Goal: Task Accomplishment & Management: Manage account settings

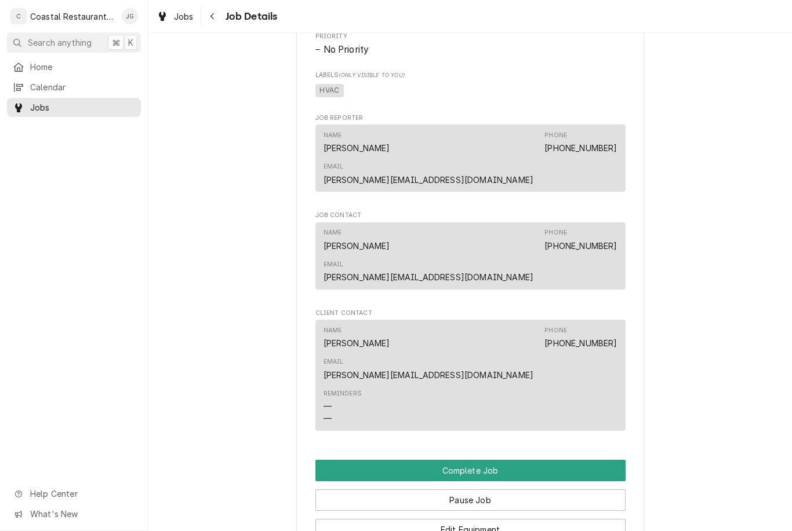
scroll to position [775, 0]
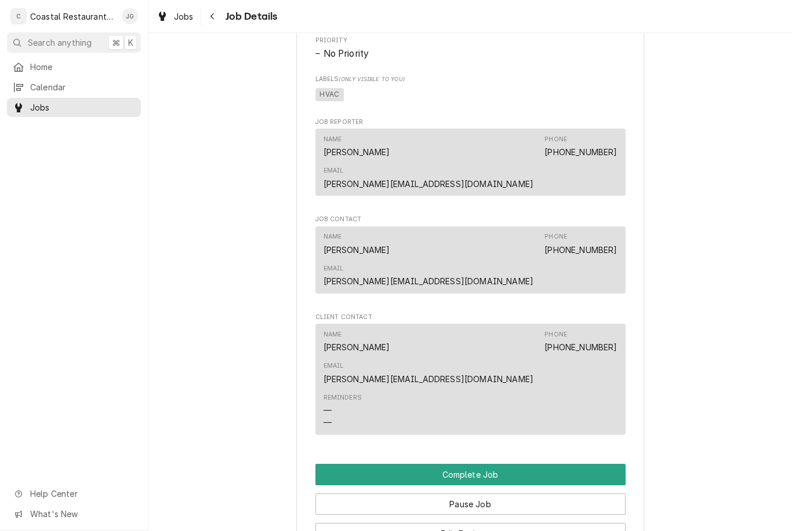
click at [545, 494] on button "Pause Job" at bounding box center [470, 504] width 310 height 21
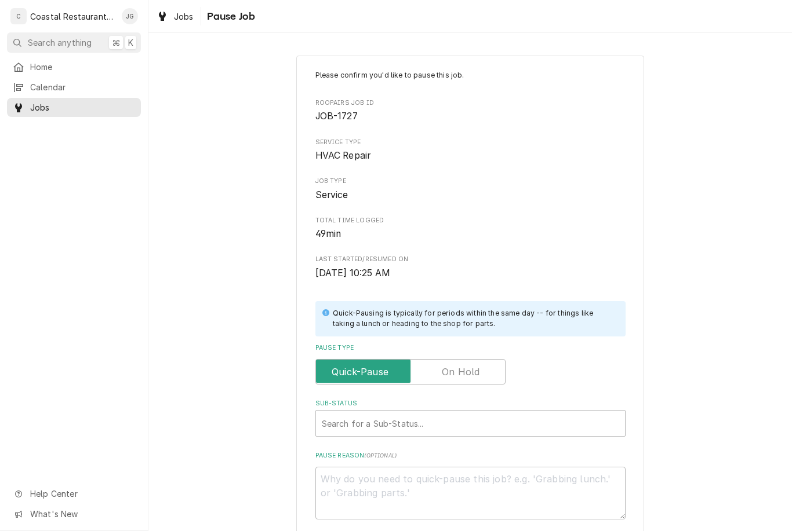
click at [480, 370] on input "Pause Type" at bounding box center [411, 372] width 180 height 26
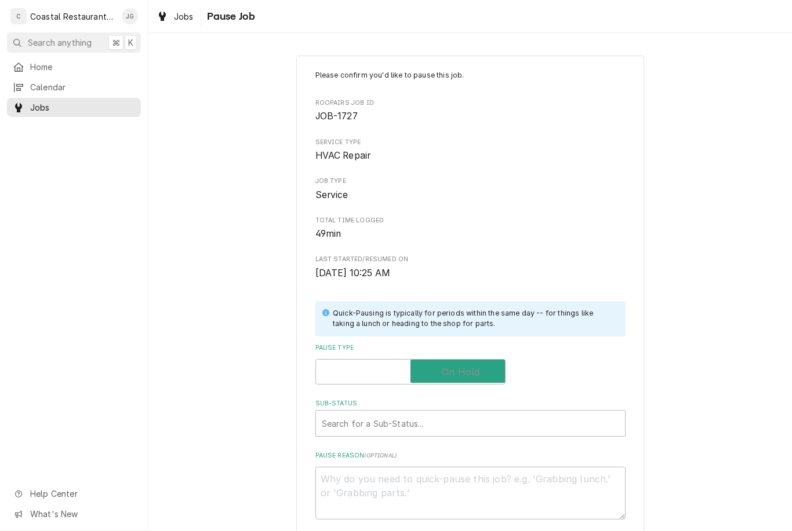
checkbox input "true"
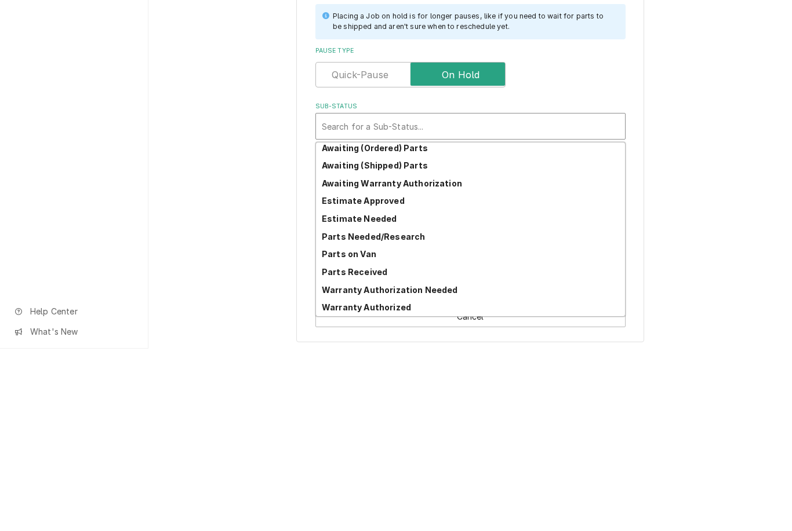
scroll to position [57, 0]
click at [699, 110] on div "Please confirm you'd like to pause this job. Roopairs Job ID JOB-1727 Service T…" at bounding box center [469, 232] width 643 height 604
click at [434, 410] on div "Parts Needed/Research" at bounding box center [470, 419] width 309 height 18
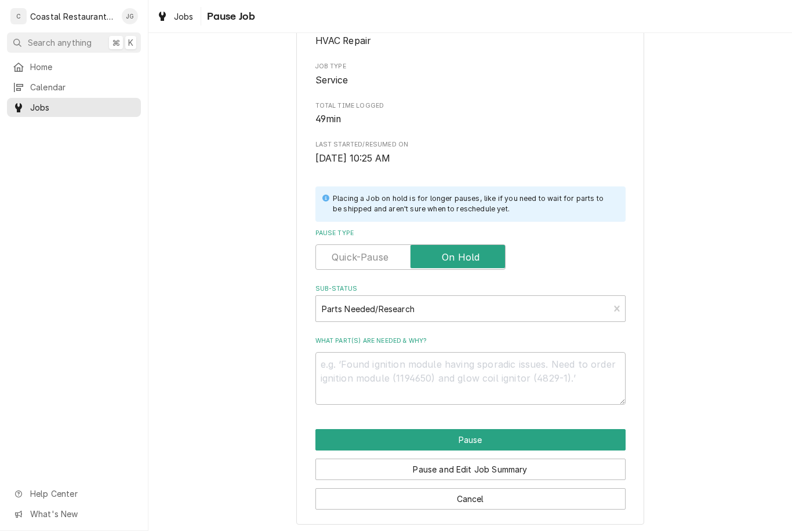
scroll to position [101, 0]
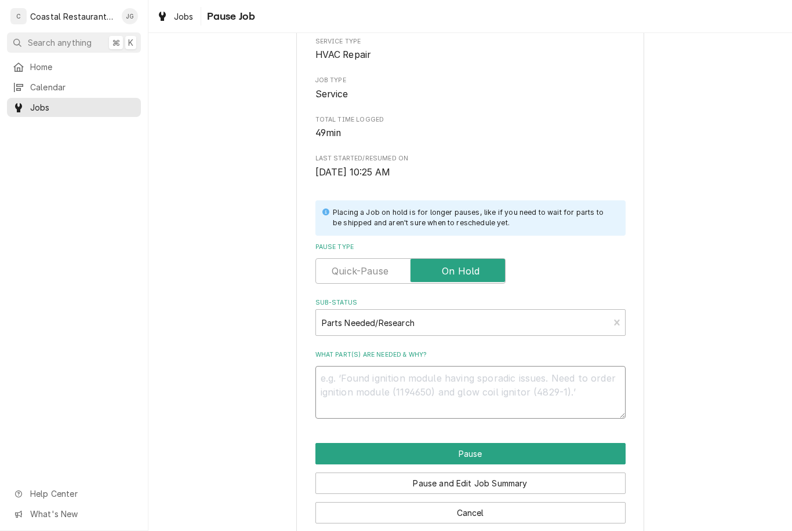
click at [512, 378] on textarea "What part(s) are needed & why?" at bounding box center [470, 392] width 310 height 53
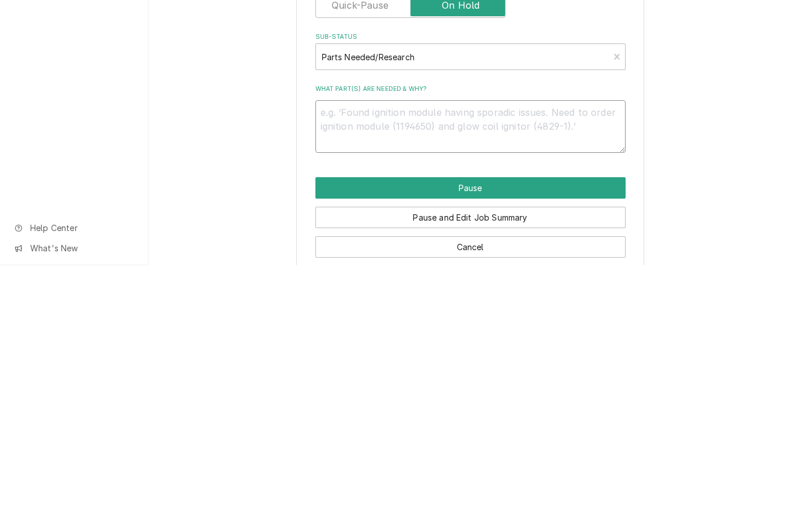
type textarea "x"
type textarea "Pa"
type textarea "x"
type textarea "Pau"
type textarea "x"
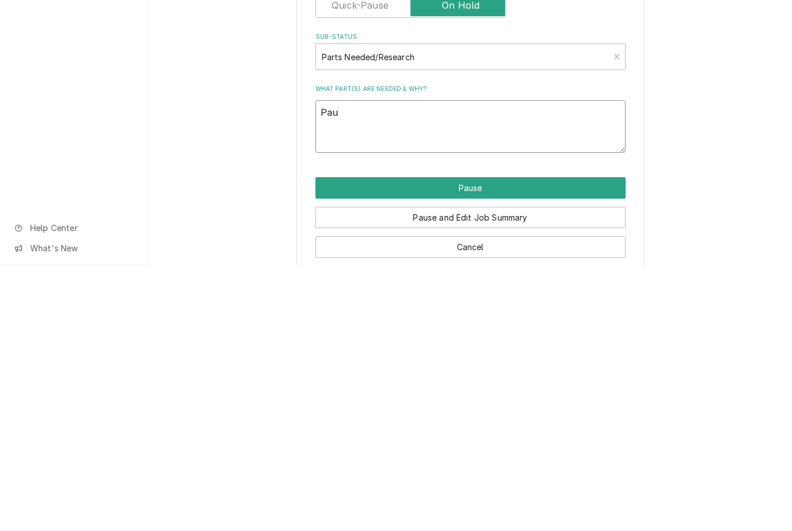
type textarea "Paus"
type textarea "x"
type textarea "Pause"
type textarea "x"
type textarea "Pause"
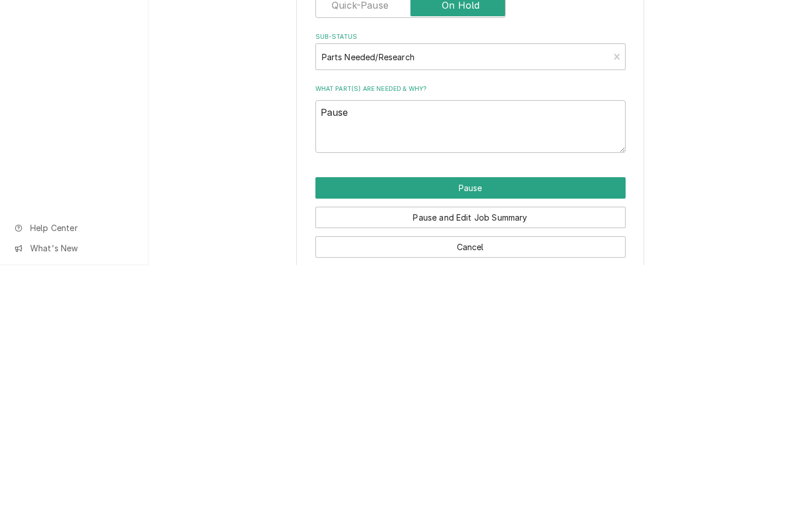
click at [501, 443] on button "Pause" at bounding box center [470, 453] width 310 height 21
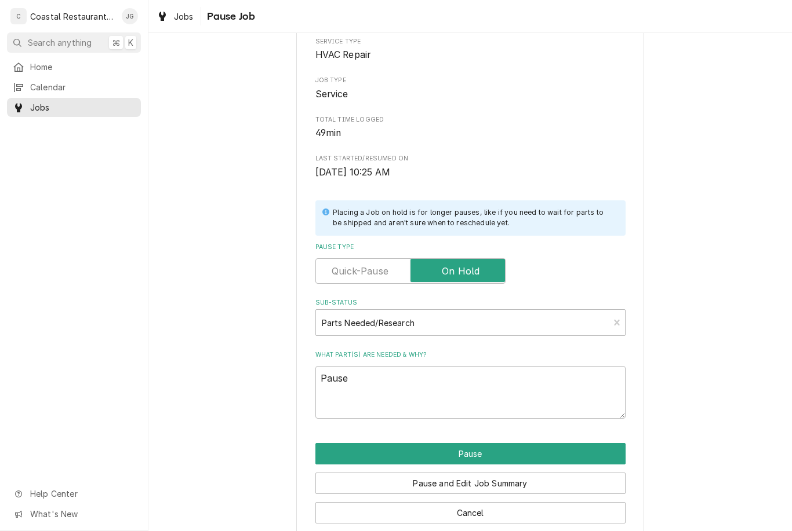
type textarea "x"
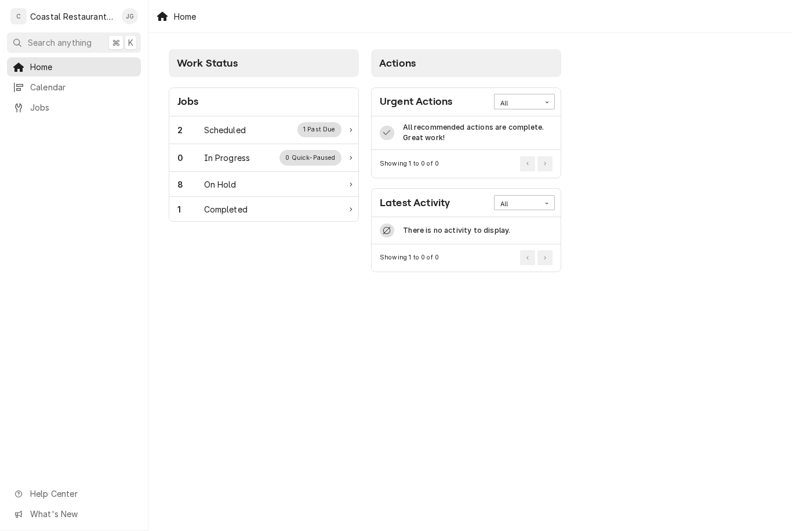
click at [261, 134] on div "2 Scheduled 1 Past Due" at bounding box center [259, 129] width 164 height 15
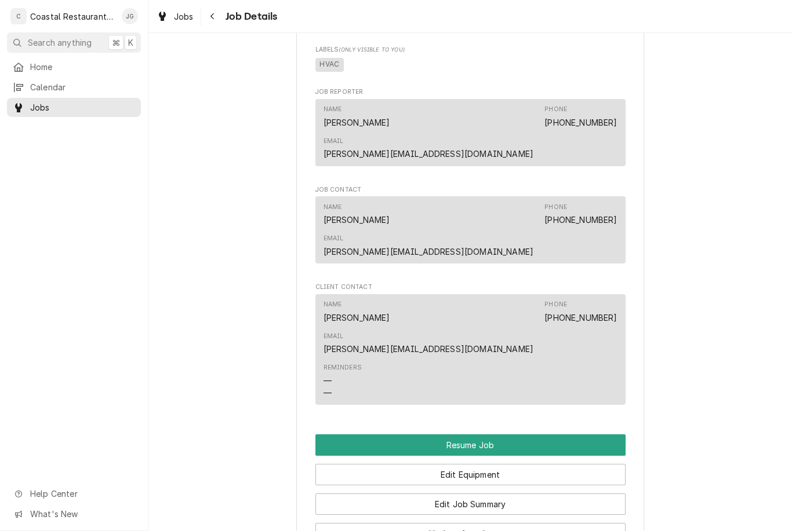
scroll to position [857, 0]
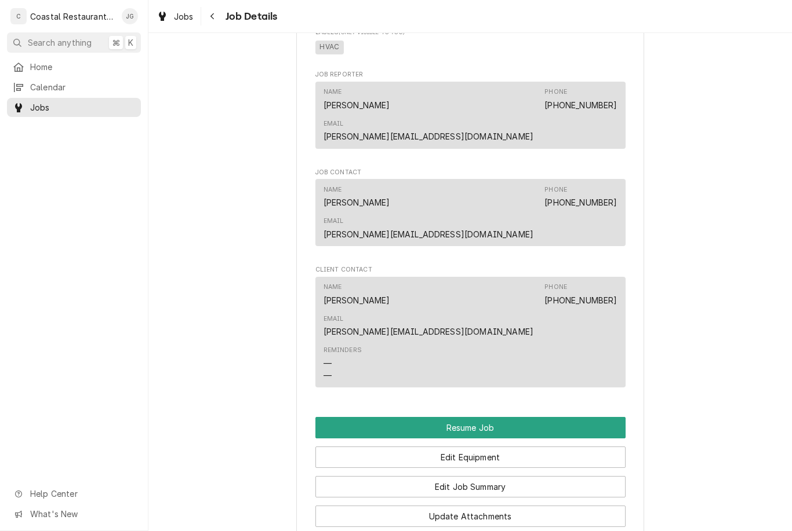
click at [523, 417] on button "Resume Job" at bounding box center [470, 427] width 310 height 21
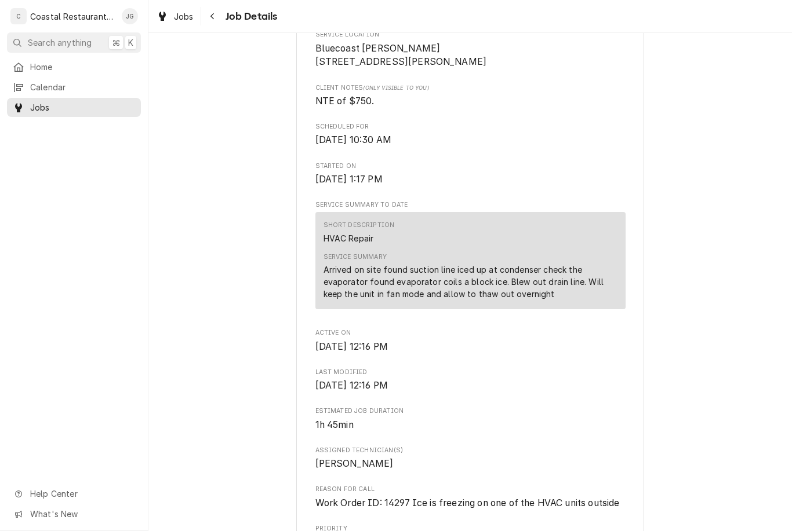
scroll to position [284, 0]
